Goal: Transaction & Acquisition: Purchase product/service

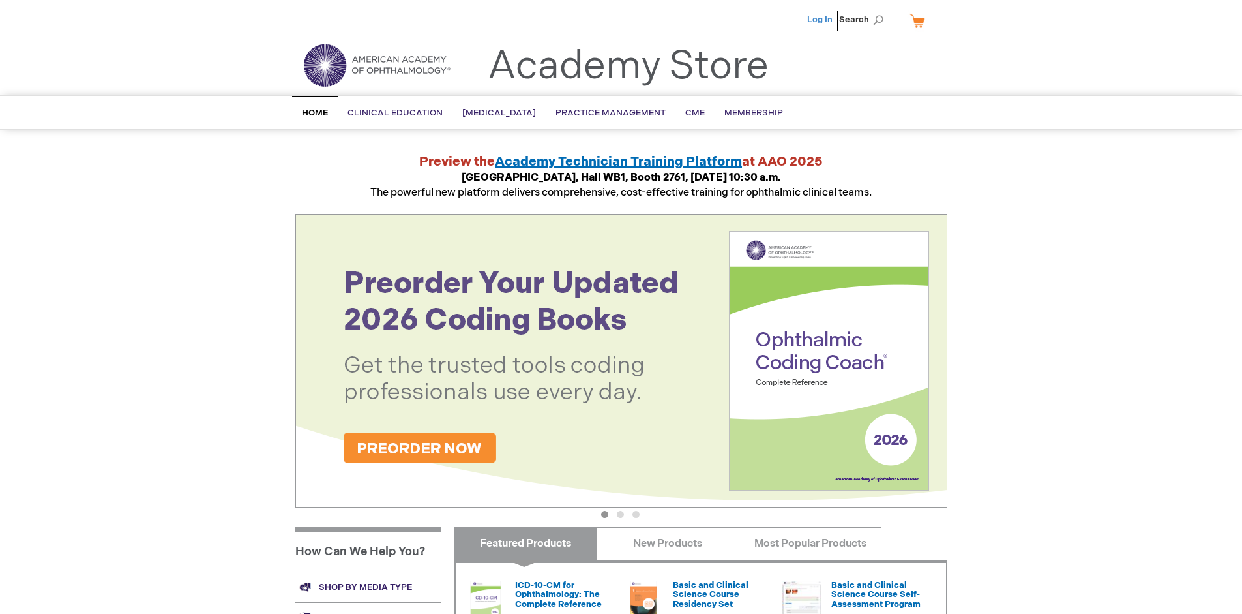
click at [821, 20] on link "Log In" at bounding box center [819, 19] width 25 height 10
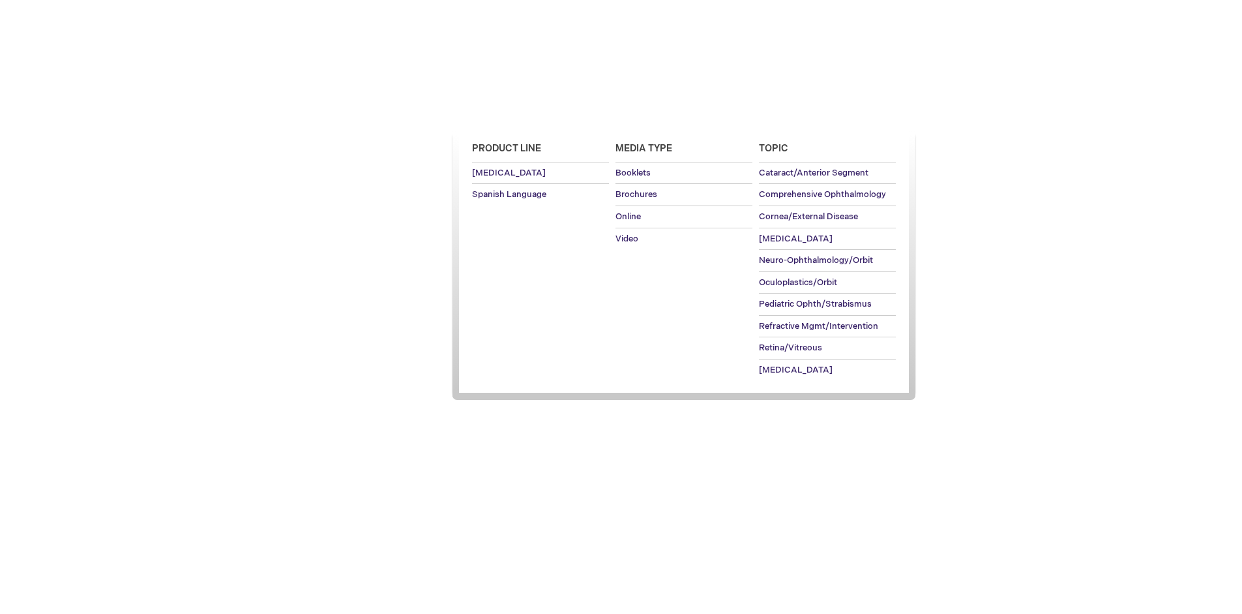
click at [503, 113] on span "[MEDICAL_DATA]" at bounding box center [499, 113] width 74 height 10
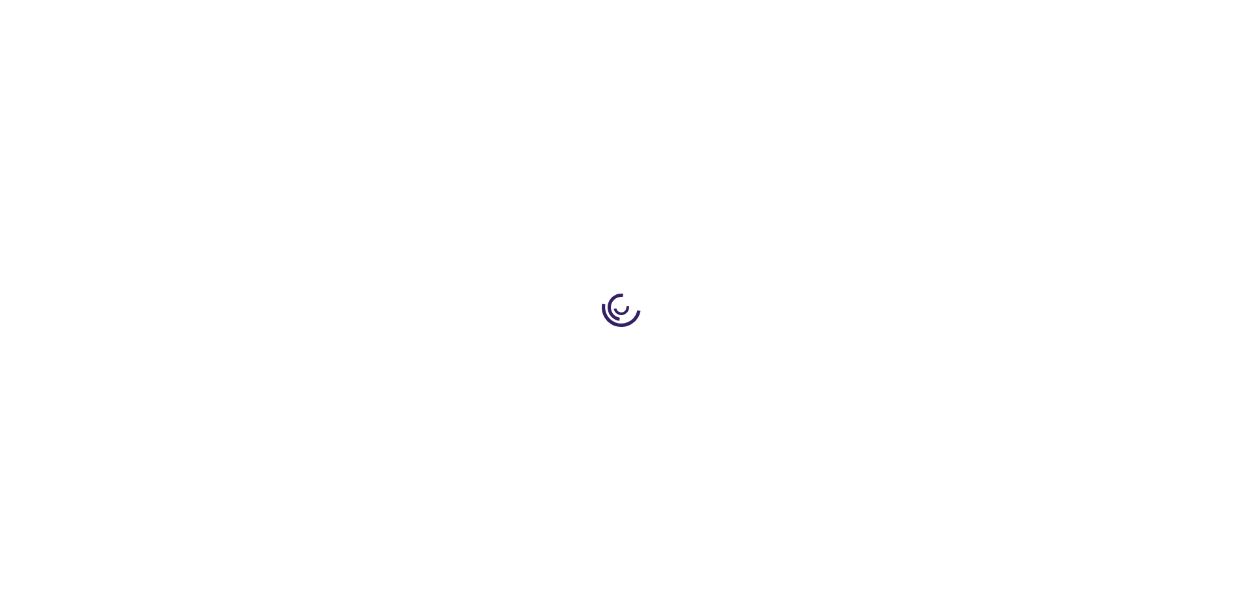
click at [822, 352] on span "Add to Cart" at bounding box center [815, 352] width 53 height 12
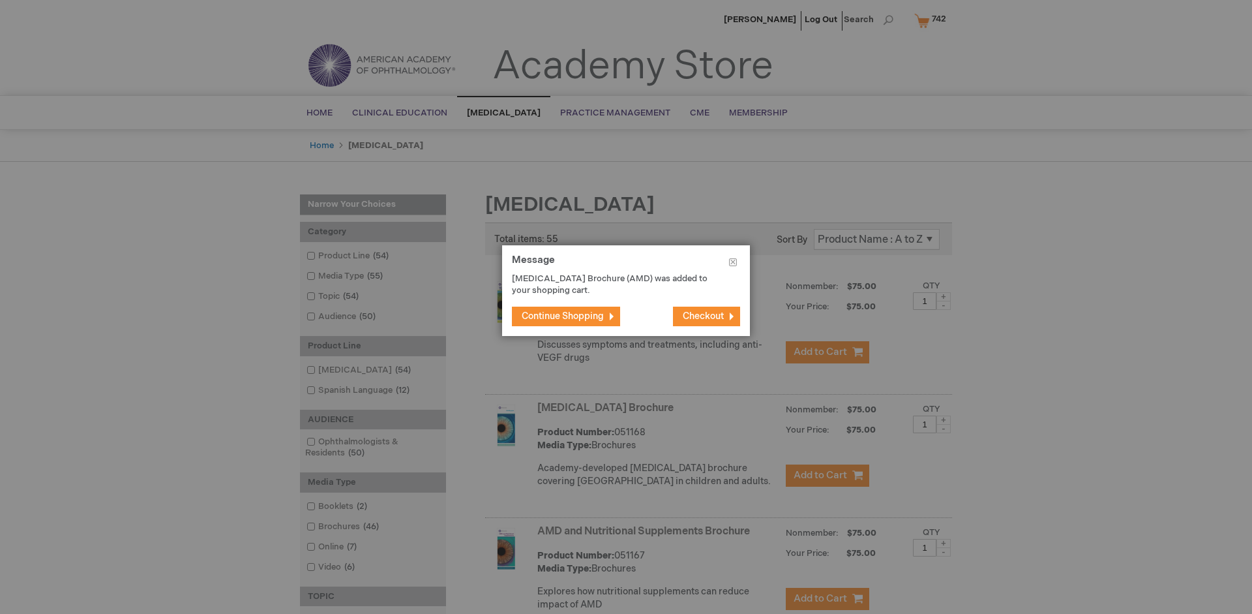
click at [563, 316] on span "Continue Shopping" at bounding box center [563, 315] width 82 height 11
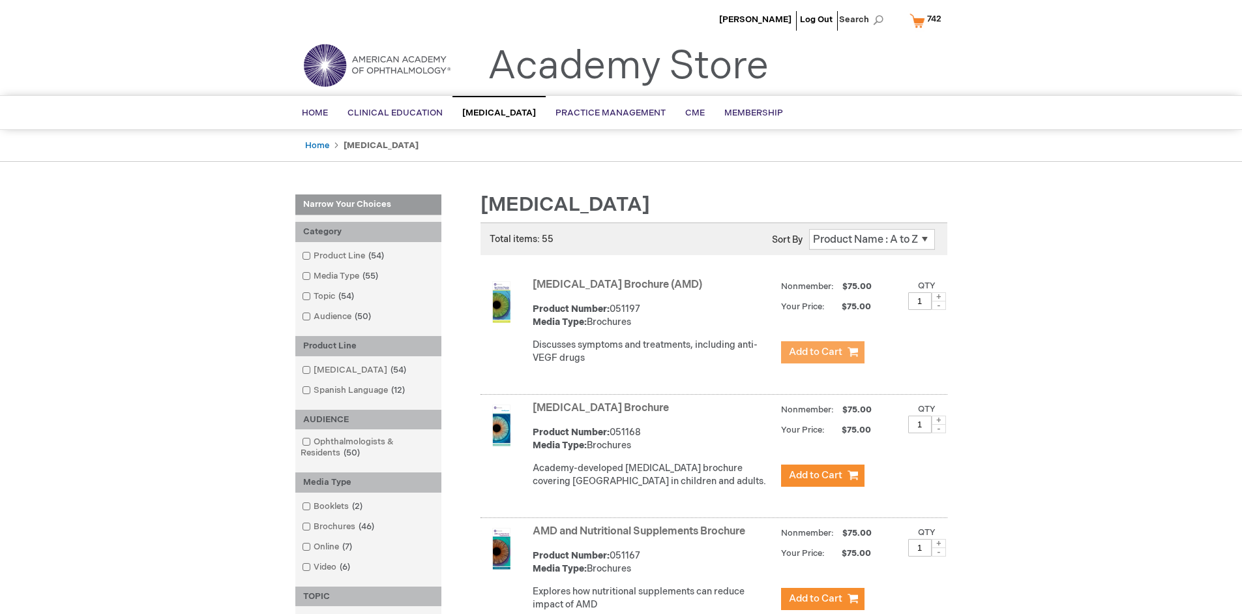
click at [642, 537] on link "AMD and Nutritional Supplements Brochure" at bounding box center [639, 531] width 213 height 12
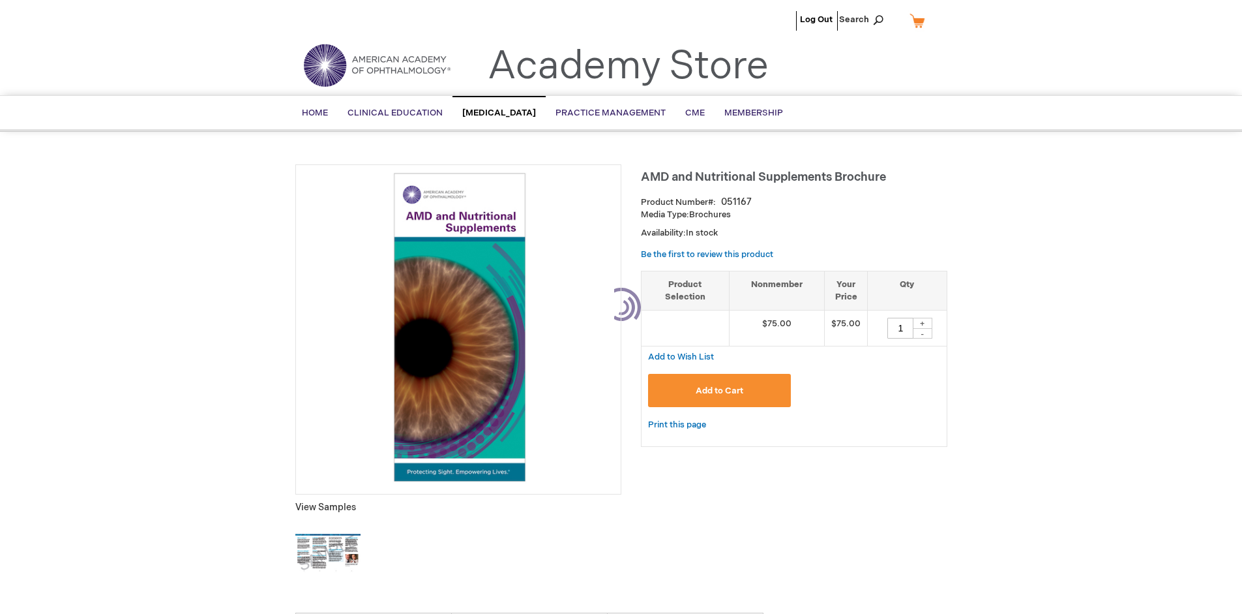
type input "1"
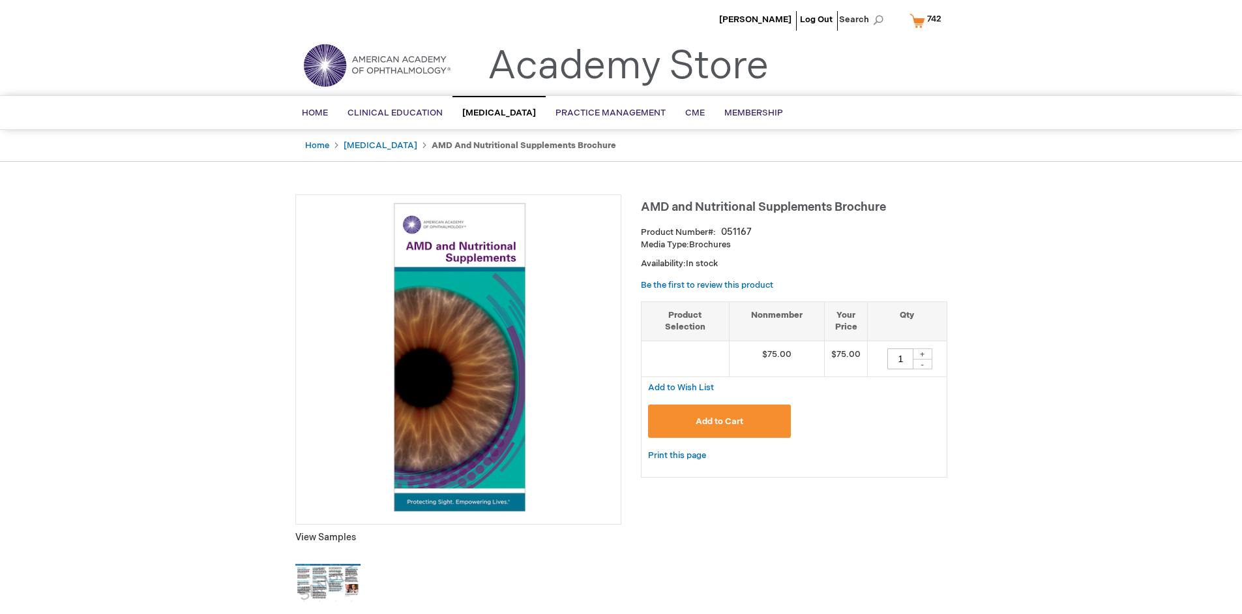
click at [719, 421] on span "Add to Cart" at bounding box center [720, 421] width 48 height 10
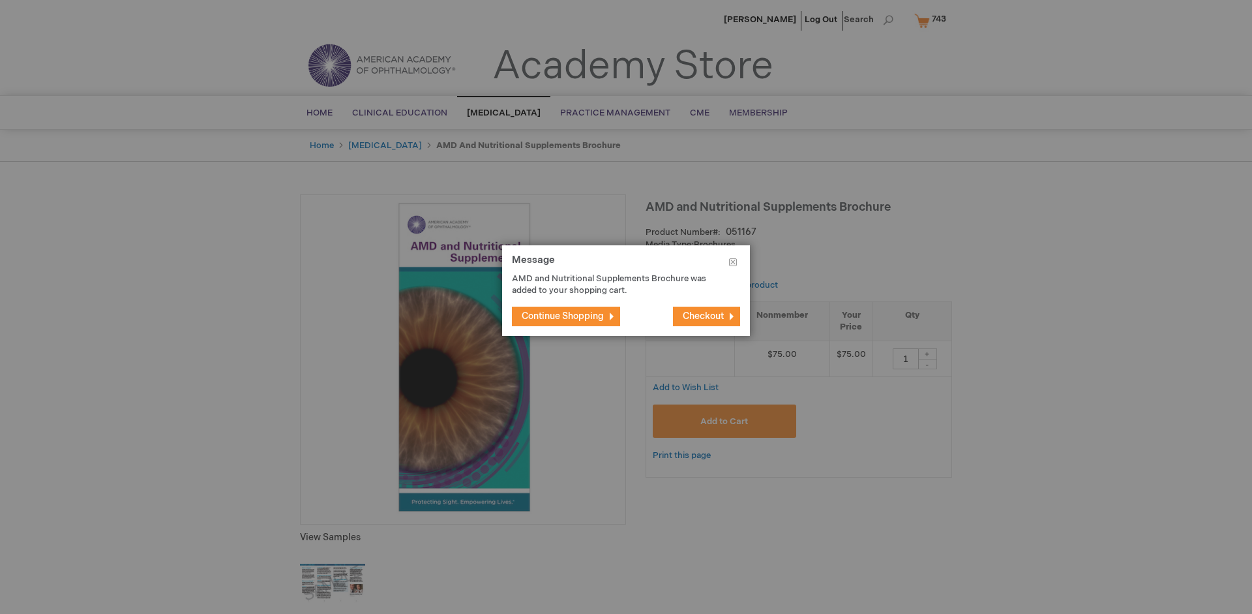
click at [563, 316] on span "Continue Shopping" at bounding box center [563, 315] width 82 height 11
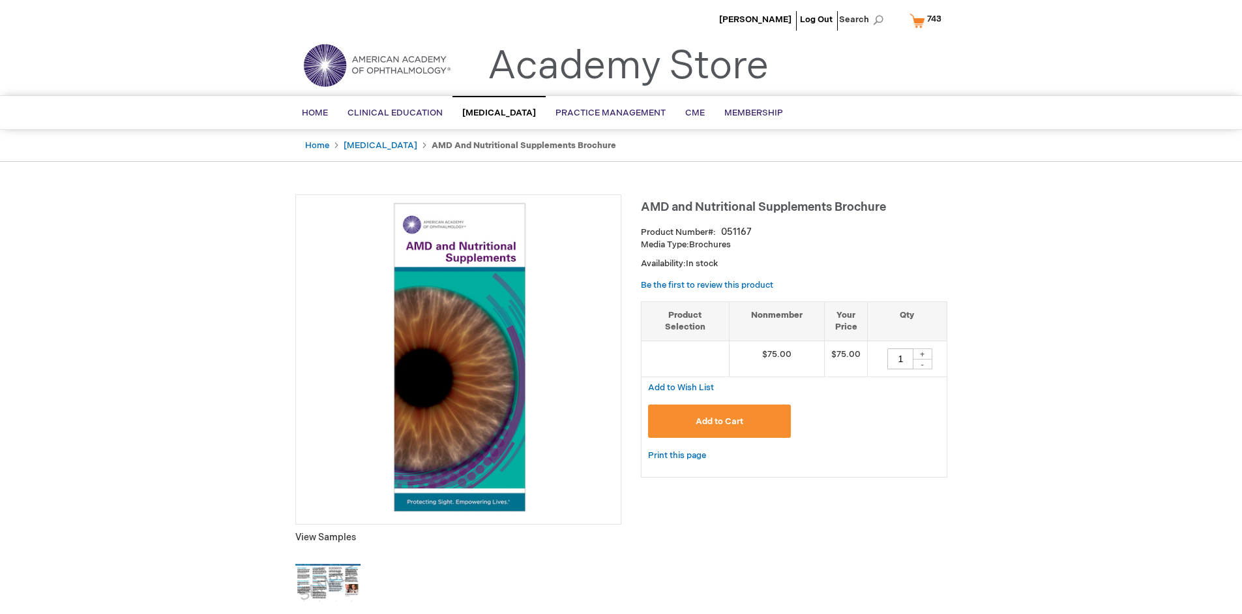
click at [928, 20] on span "743" at bounding box center [934, 19] width 14 height 10
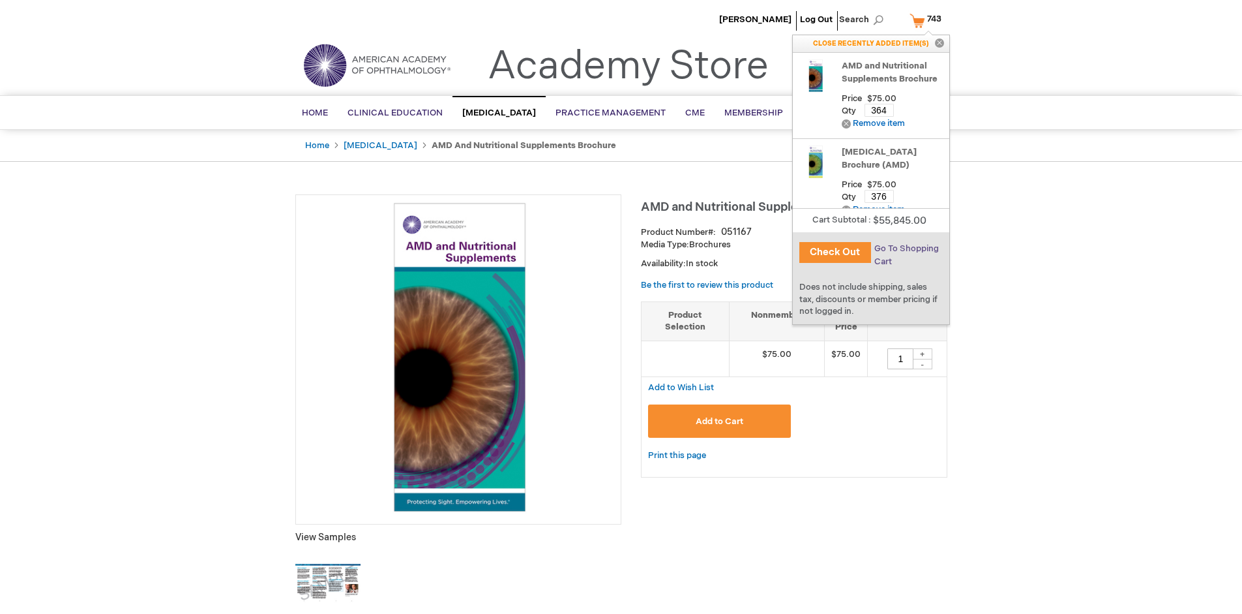
click at [906, 248] on span "Go To Shopping Cart" at bounding box center [906, 254] width 65 height 23
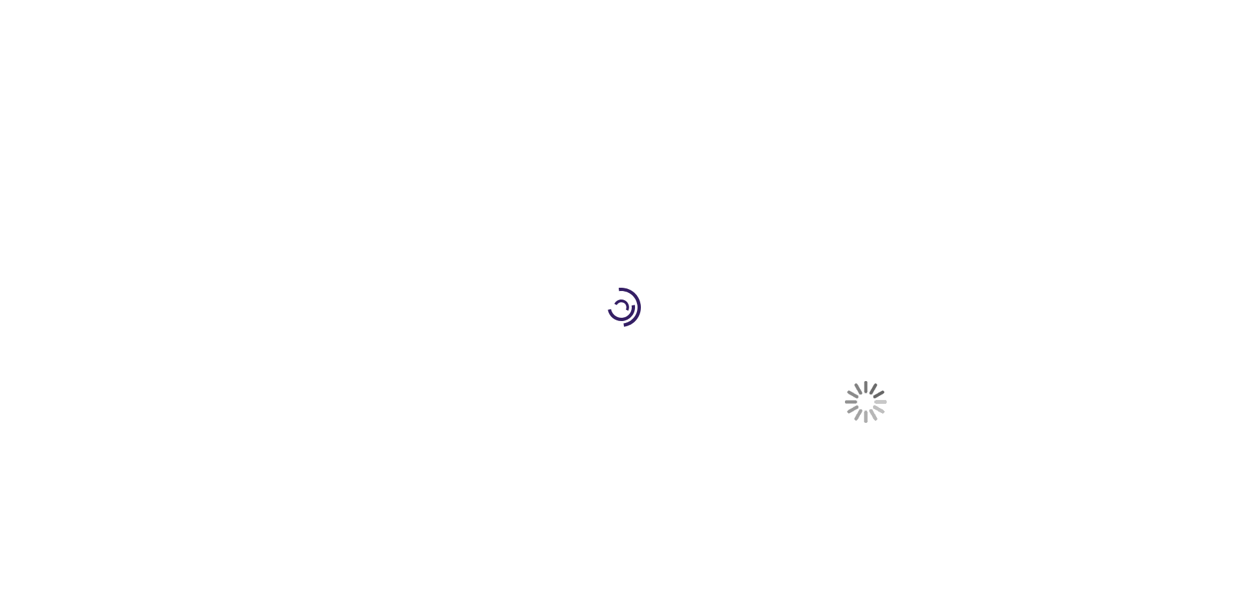
select select "US"
select select "41"
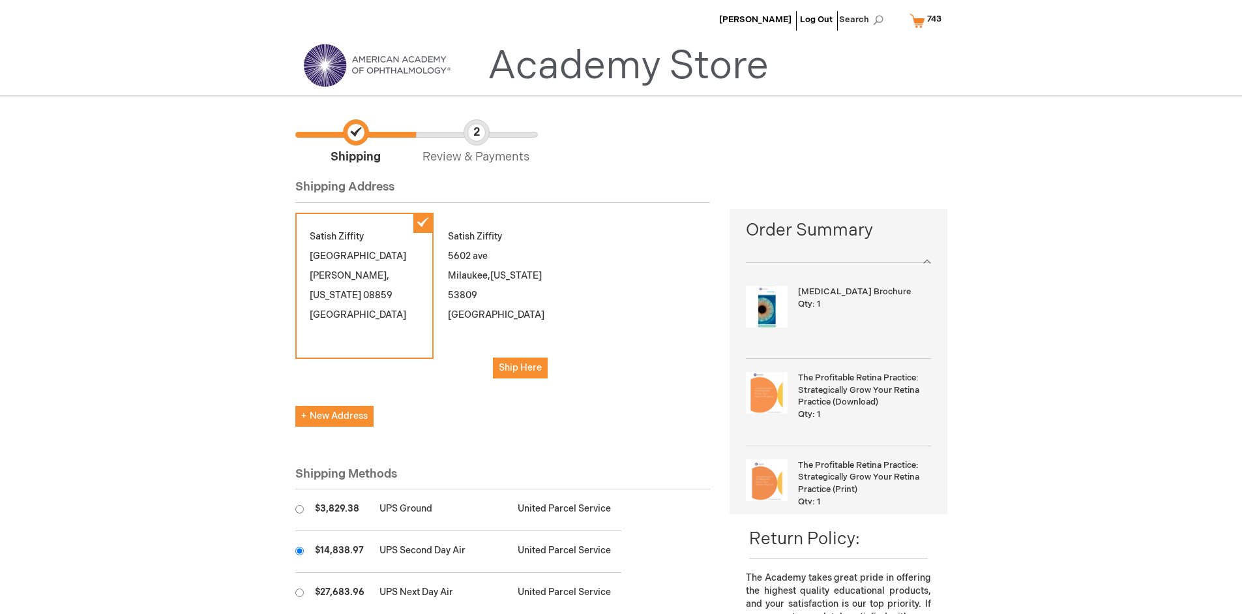
click at [299, 550] on input "radio" at bounding box center [299, 550] width 8 height 8
